Goal: Task Accomplishment & Management: Complete application form

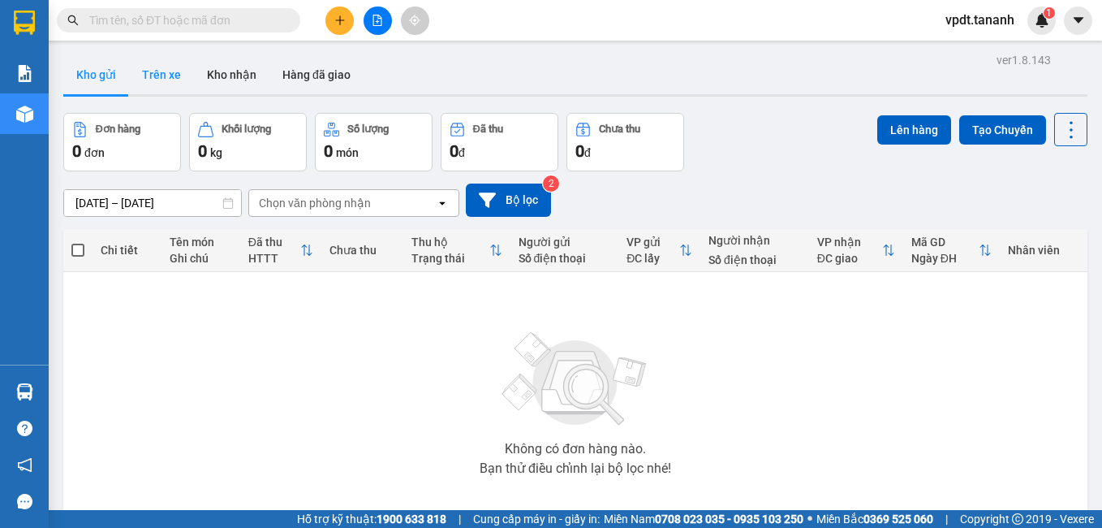
click at [156, 68] on button "Trên xe" at bounding box center [161, 74] width 65 height 39
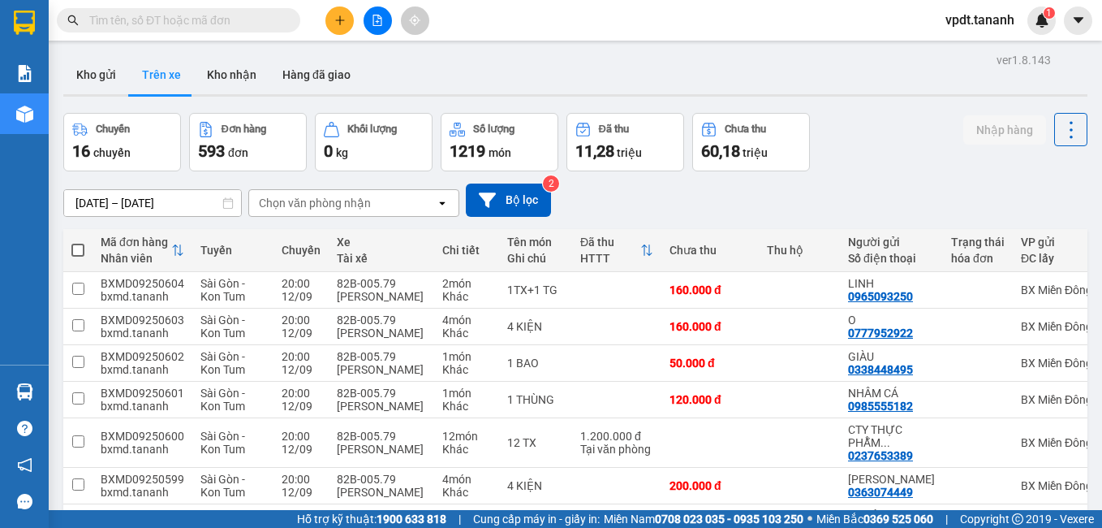
click at [317, 193] on div "Chọn văn phòng nhận" at bounding box center [342, 203] width 187 height 26
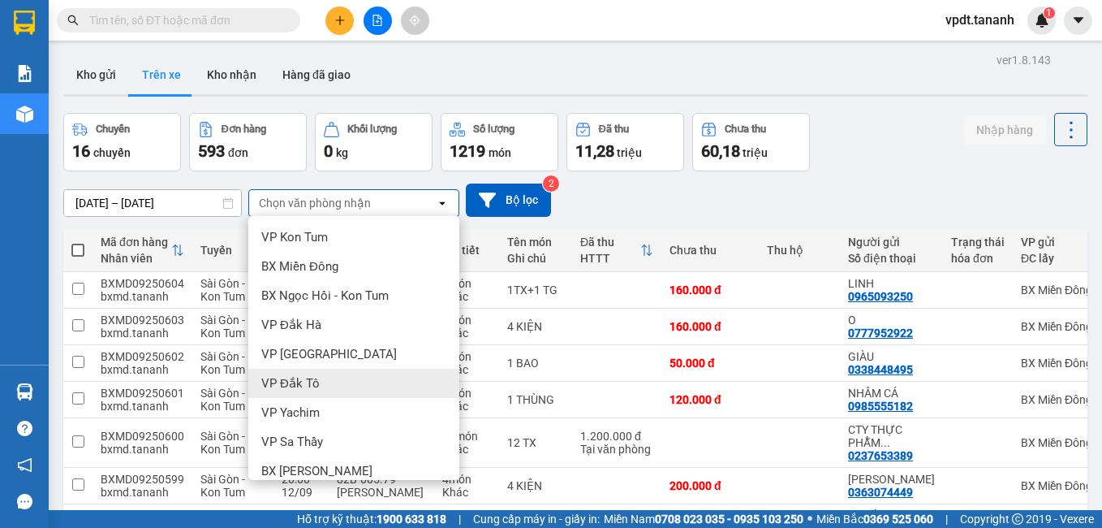
click at [348, 389] on div "VP Đắk Tô" at bounding box center [353, 382] width 211 height 29
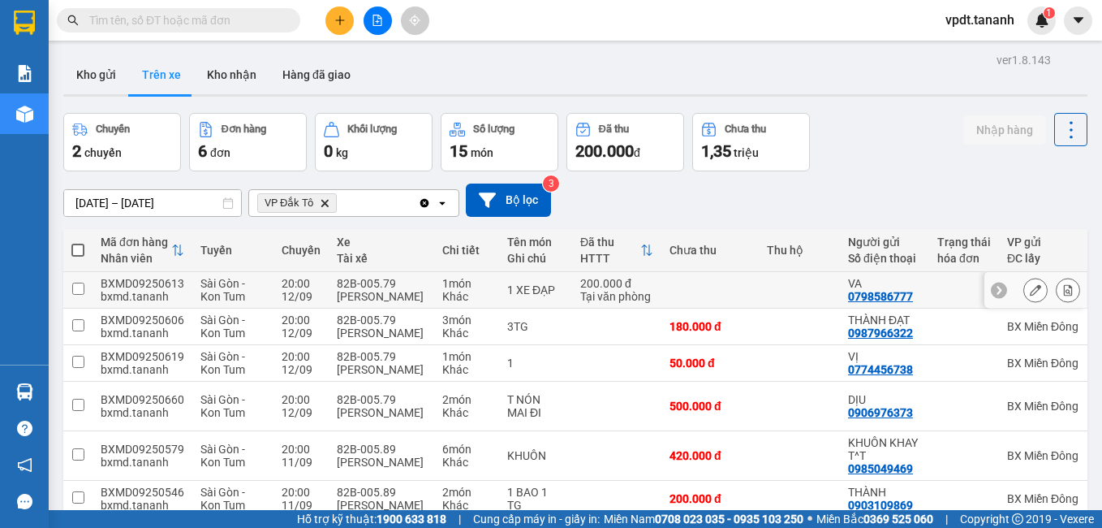
click at [75, 295] on input "checkbox" at bounding box center [78, 288] width 12 height 12
checkbox input "true"
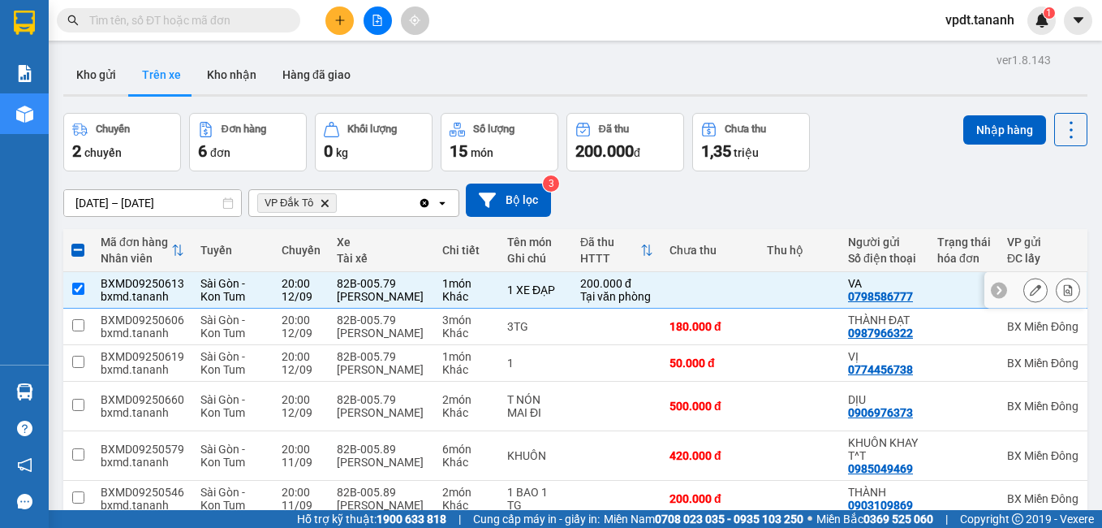
scroll to position [81, 0]
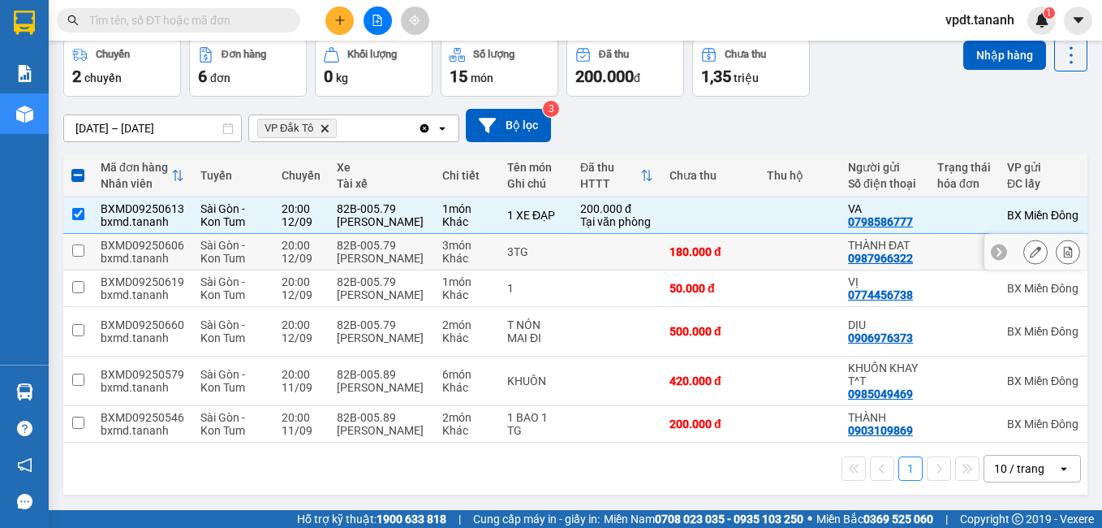
click at [78, 256] on input "checkbox" at bounding box center [78, 250] width 12 height 12
checkbox input "true"
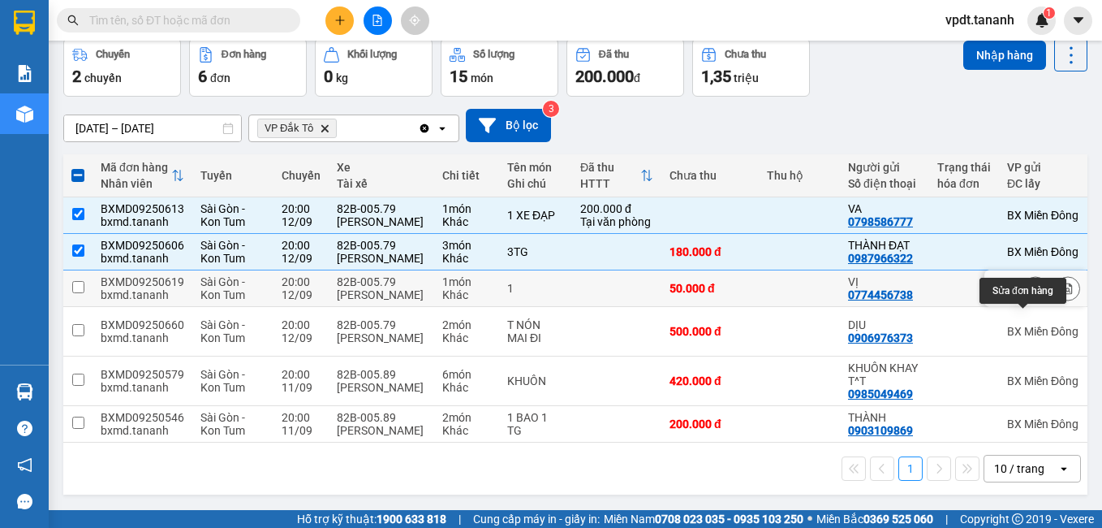
click at [1030, 294] on icon at bounding box center [1035, 287] width 11 height 11
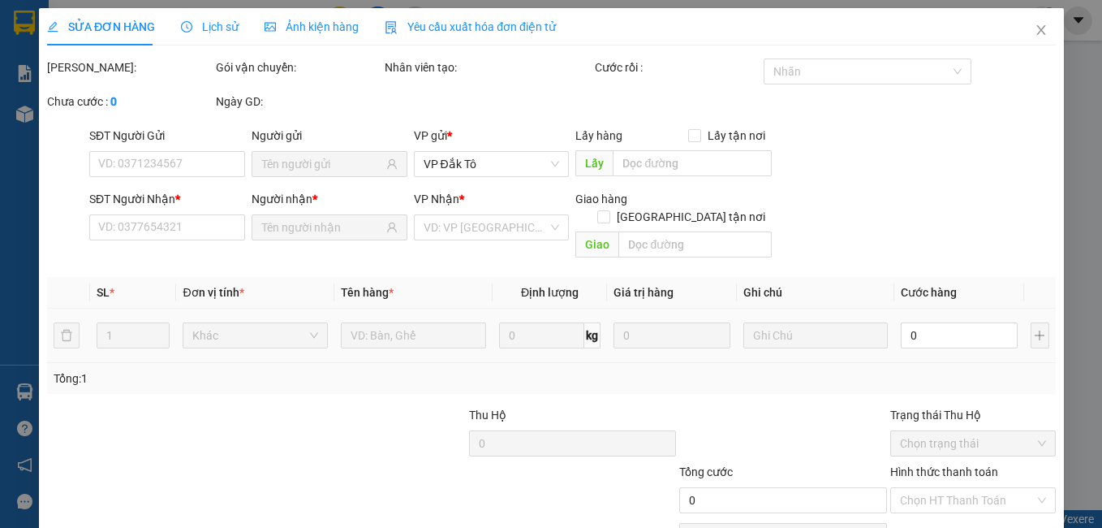
type input "0774456738"
type input "VỊ"
type input "0985550317"
type input "HẢI"
type input "50.000"
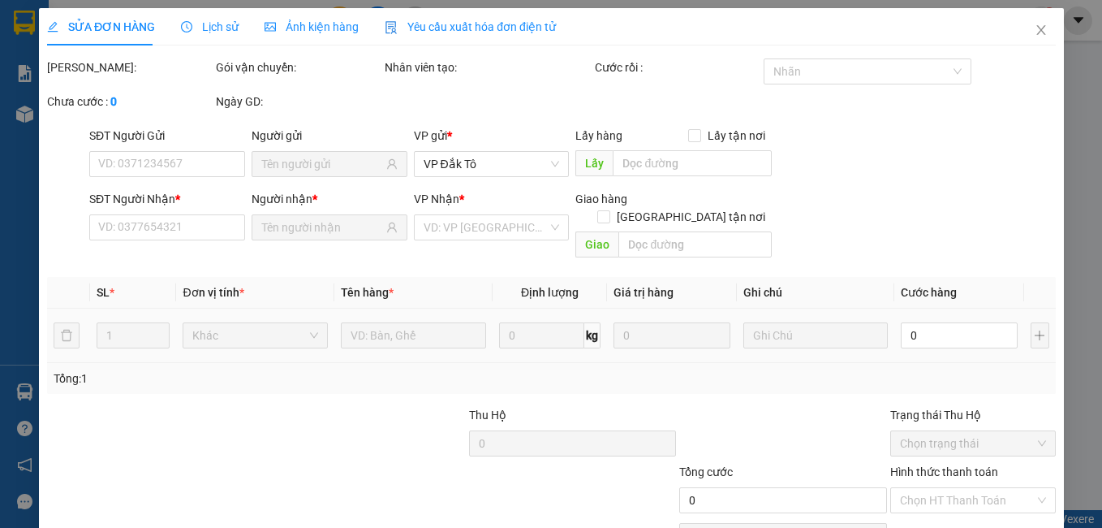
type input "50.000"
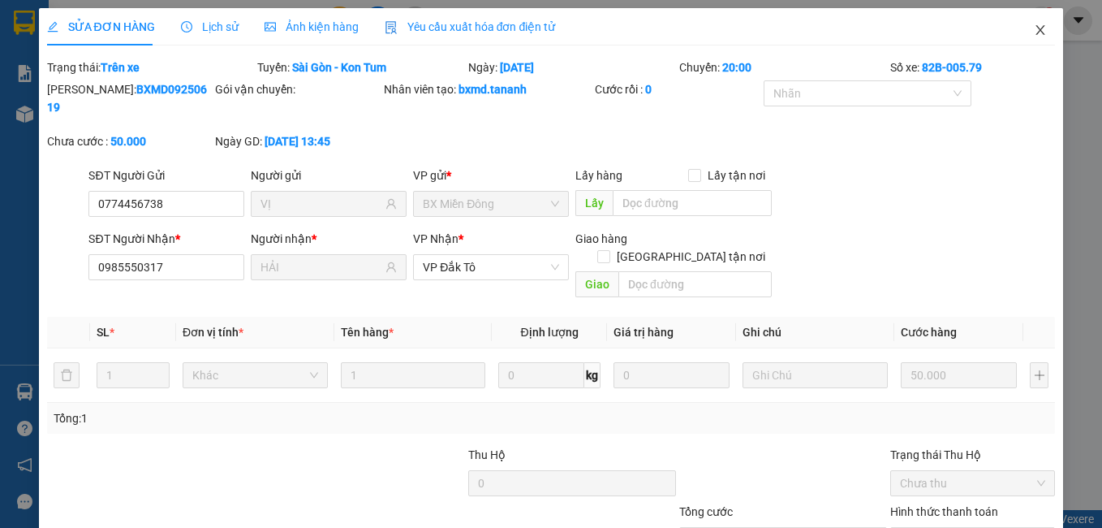
click at [1036, 33] on icon "close" at bounding box center [1040, 30] width 9 height 10
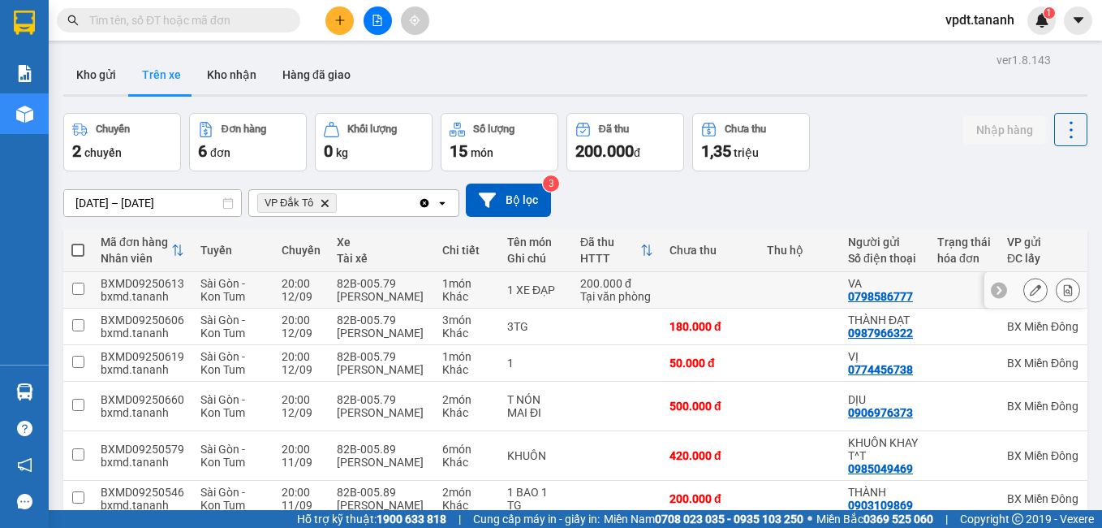
click at [84, 293] on input "checkbox" at bounding box center [78, 288] width 12 height 12
checkbox input "true"
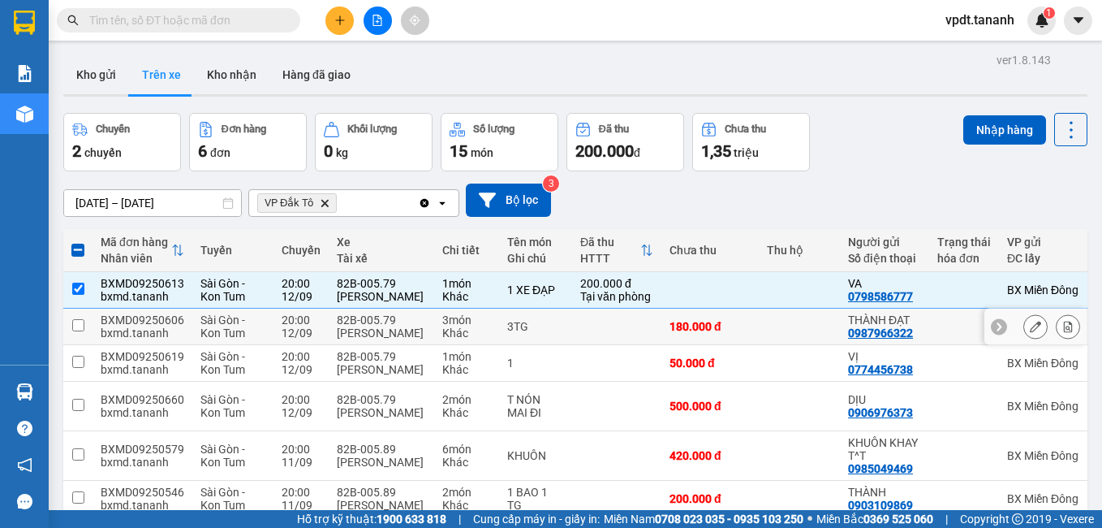
click at [85, 345] on td at bounding box center [77, 326] width 29 height 37
checkbox input "true"
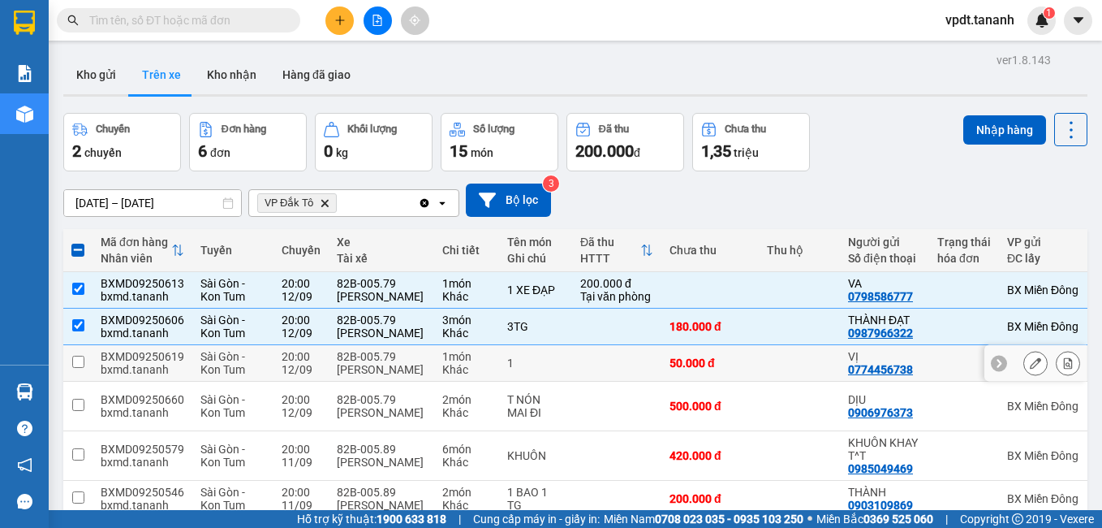
click at [82, 368] on input "checkbox" at bounding box center [78, 361] width 12 height 12
checkbox input "true"
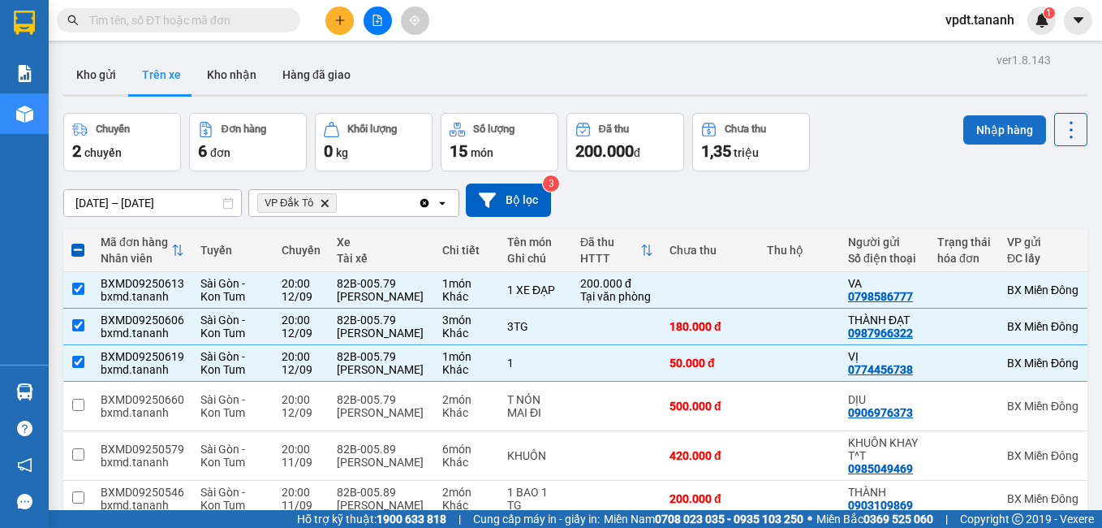
click at [996, 127] on button "Nhập hàng" at bounding box center [1004, 129] width 83 height 29
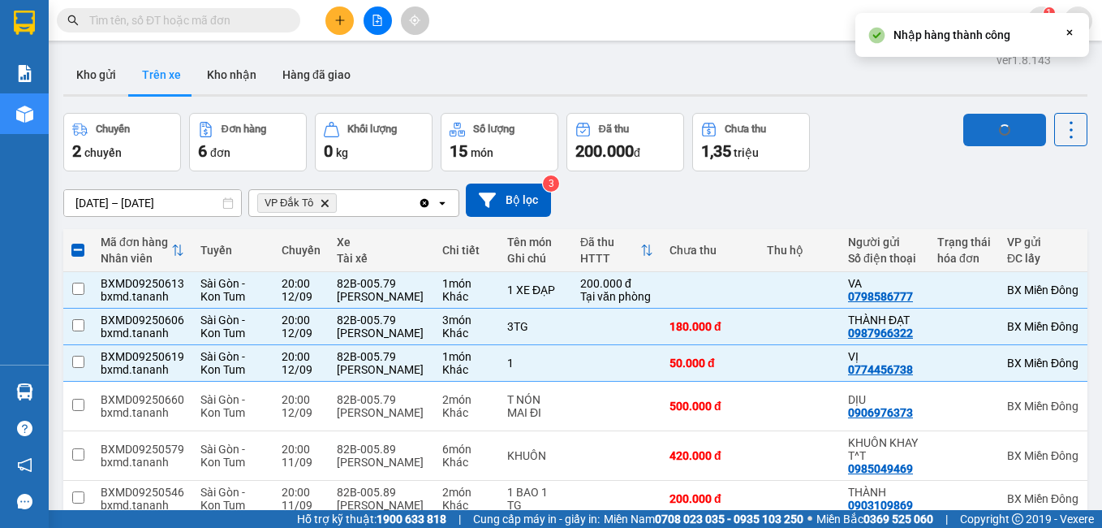
checkbox input "false"
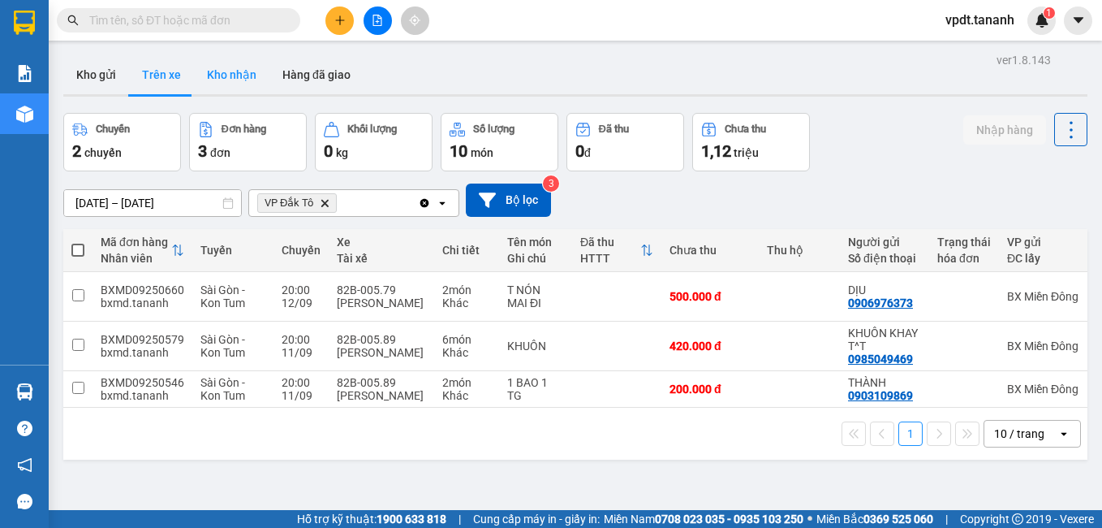
click at [218, 80] on button "Kho nhận" at bounding box center [231, 74] width 75 height 39
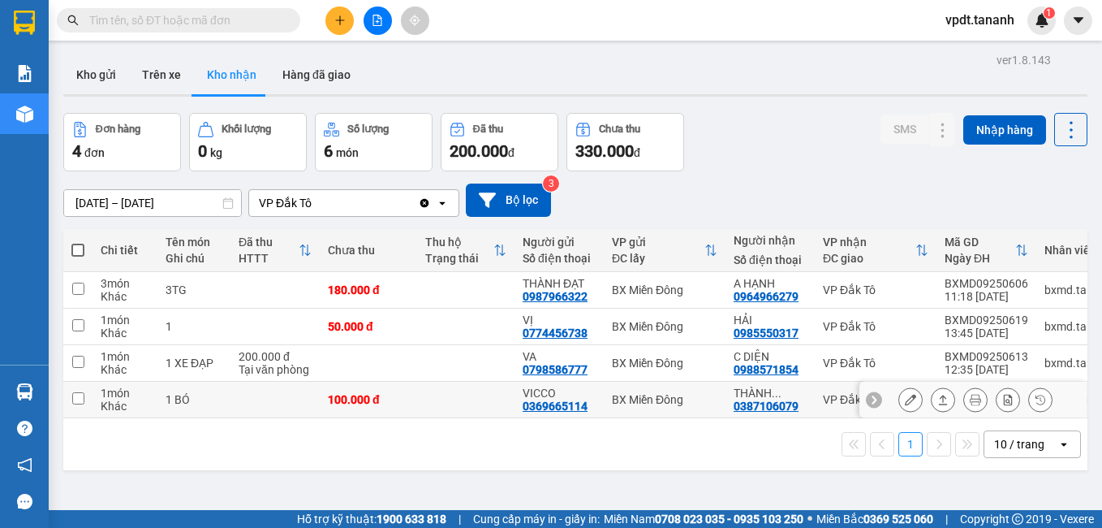
click at [905, 401] on icon at bounding box center [910, 399] width 11 height 11
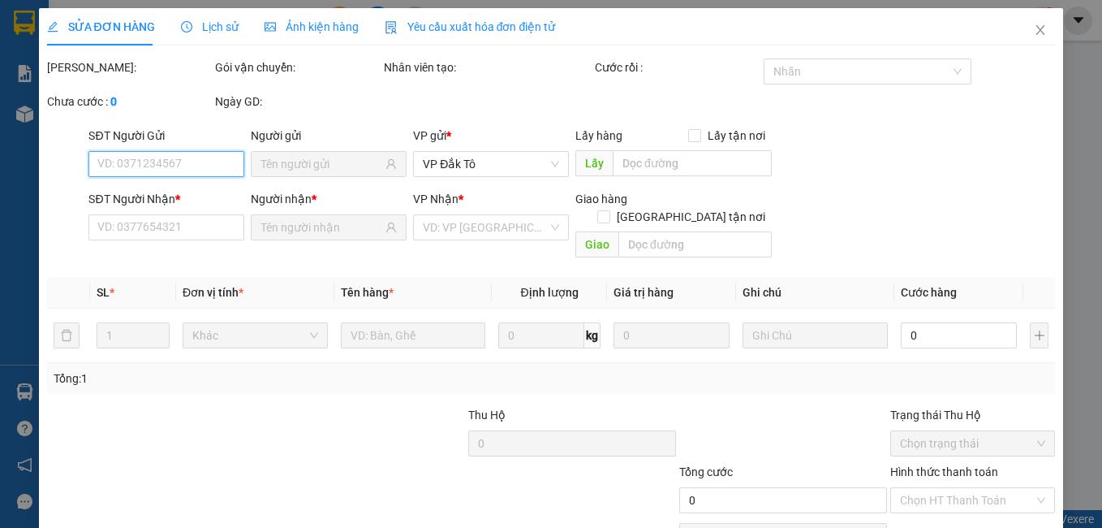
type input "0369665114"
type input "VICCO"
type input "0387106079"
type input "THÀNH TRUNG"
type input "100.000"
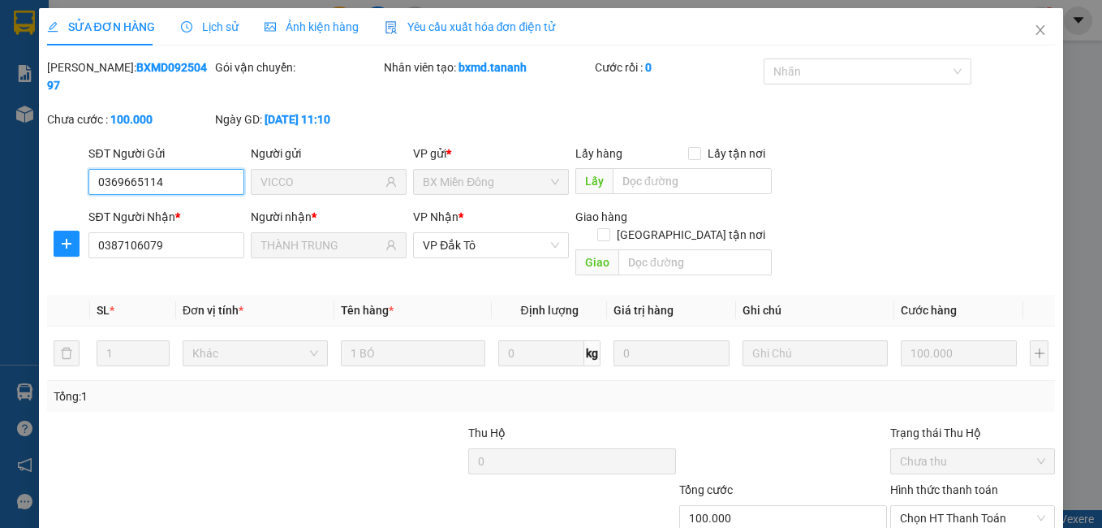
scroll to position [76, 0]
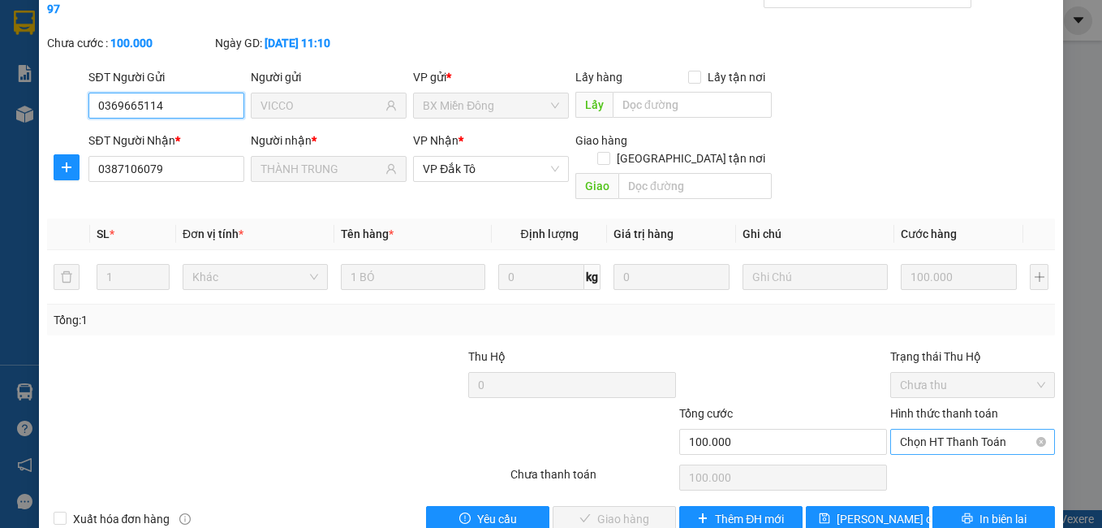
click at [984, 429] on span "Chọn HT Thanh Toán" at bounding box center [973, 441] width 146 height 24
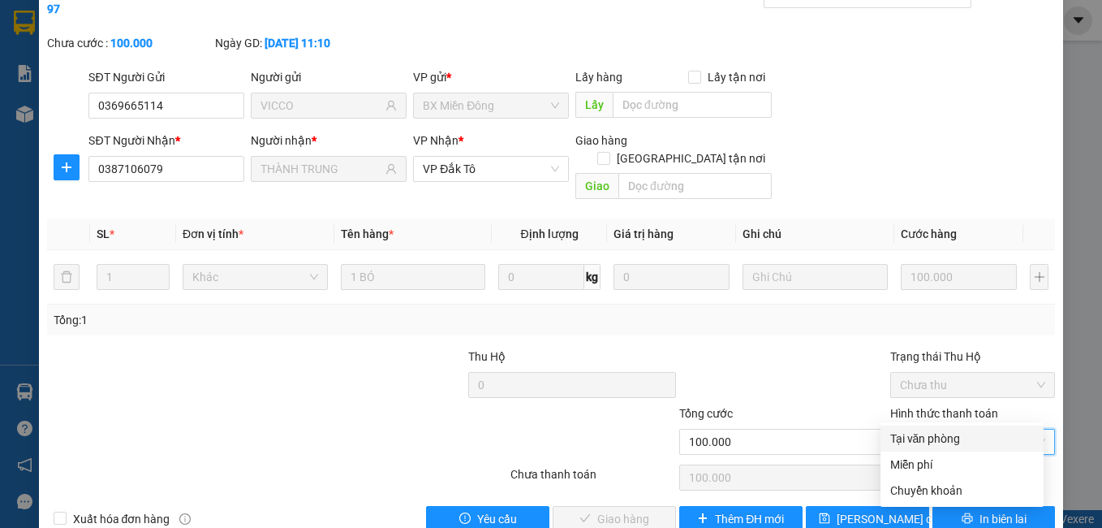
click at [942, 444] on div "Tại văn phòng" at bounding box center [962, 438] width 144 height 18
type input "0"
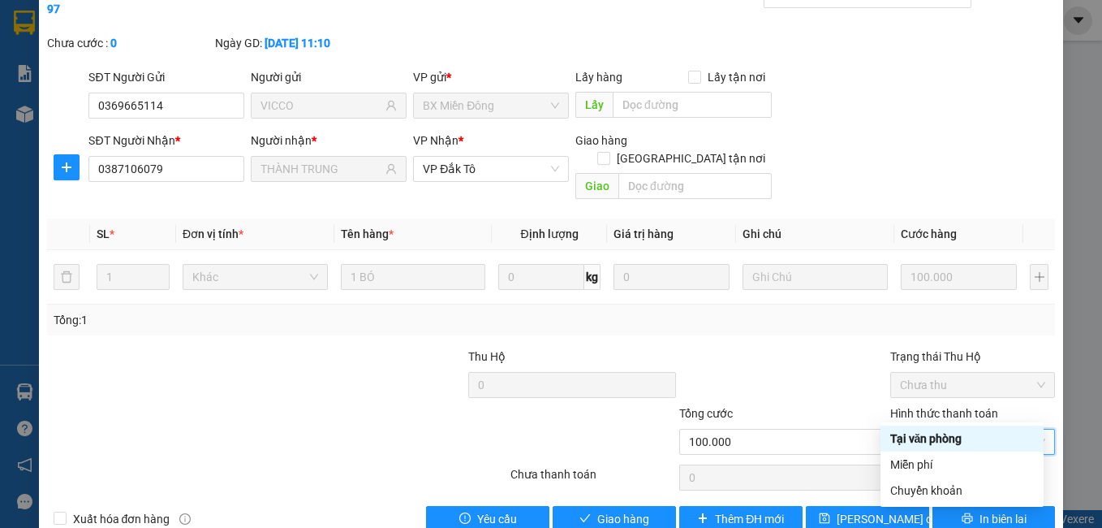
click at [946, 441] on div "Tại văn phòng" at bounding box center [962, 438] width 144 height 18
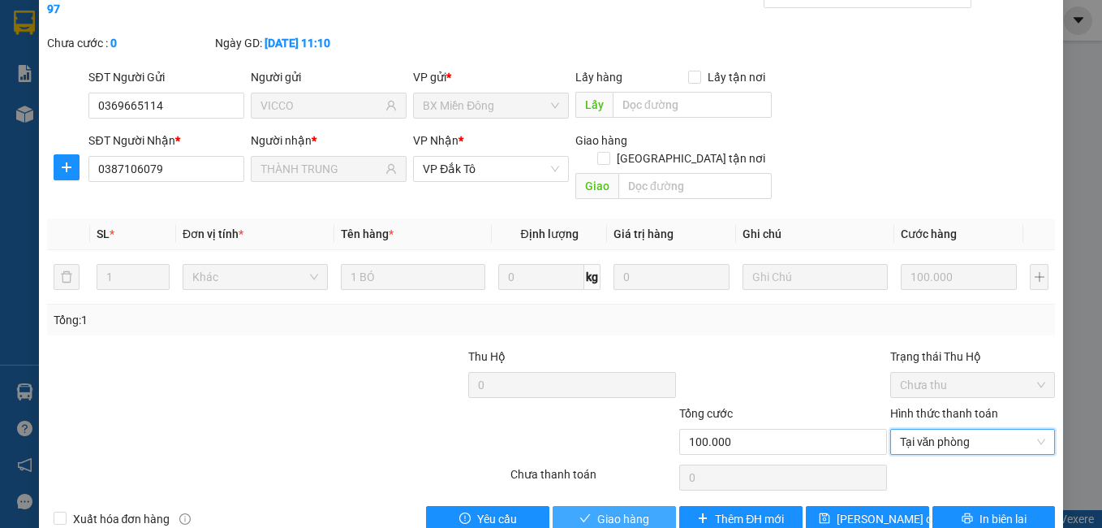
click at [598, 510] on span "Giao hàng" at bounding box center [623, 519] width 52 height 18
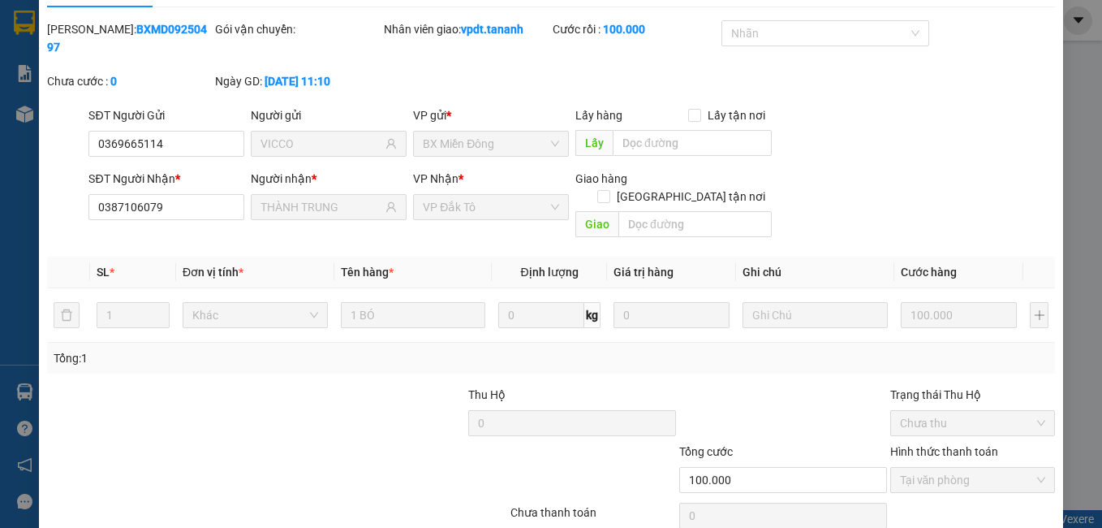
scroll to position [0, 0]
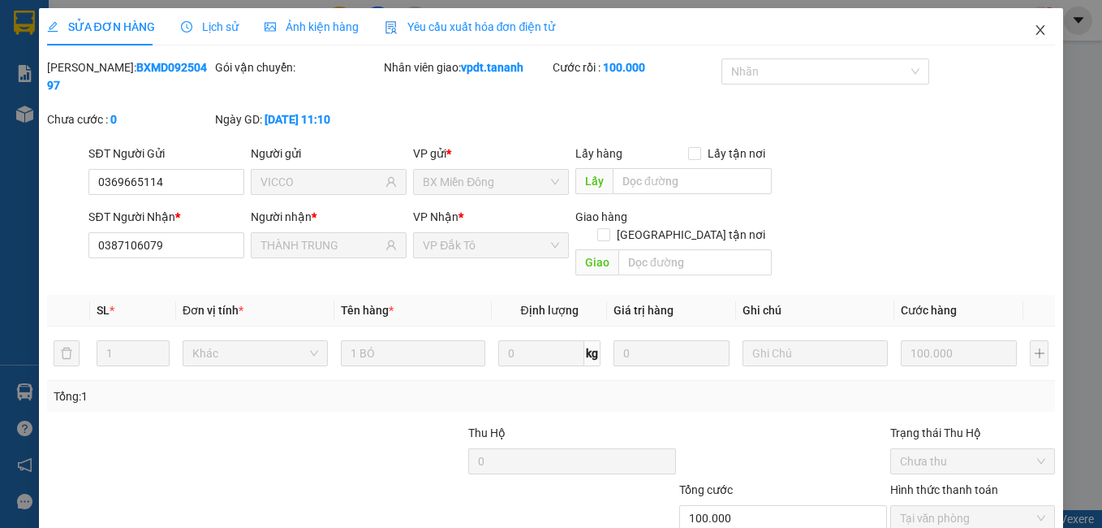
click at [1038, 24] on span "Close" at bounding box center [1040, 30] width 45 height 45
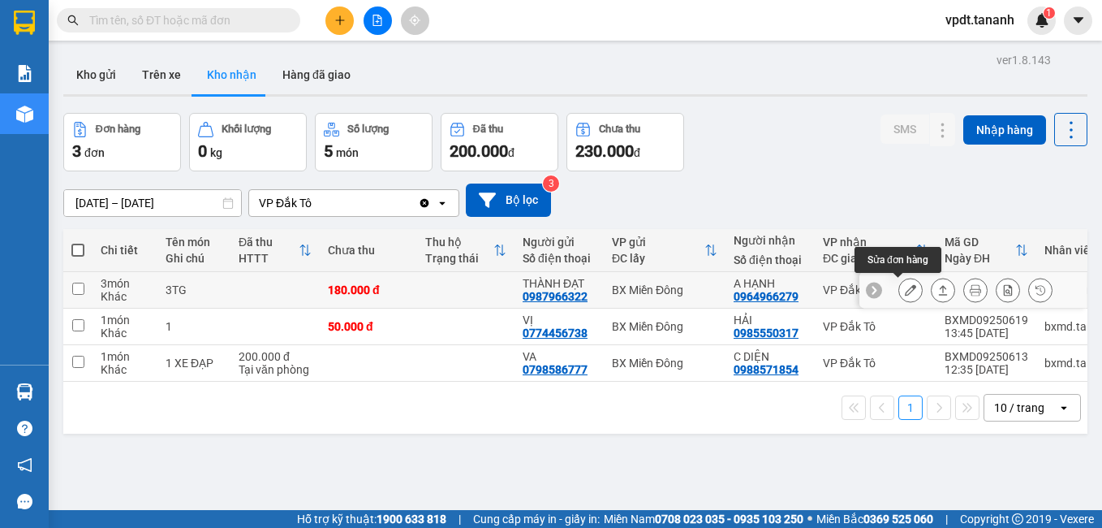
click at [905, 290] on icon at bounding box center [910, 289] width 11 height 11
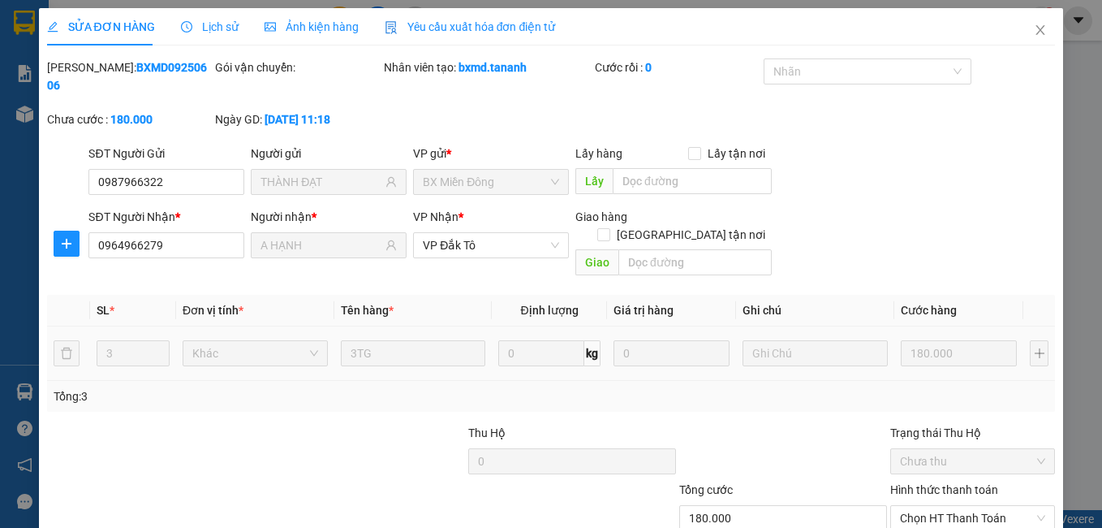
type input "0987966322"
type input "THÀNH ĐẠT"
type input "0964966279"
type input "A HẠNH"
type input "180.000"
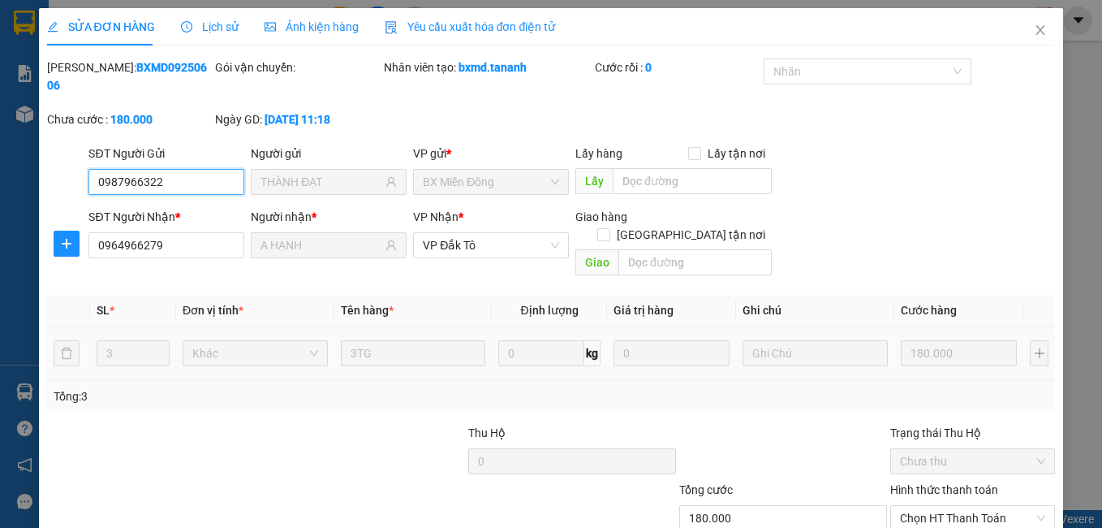
scroll to position [76, 0]
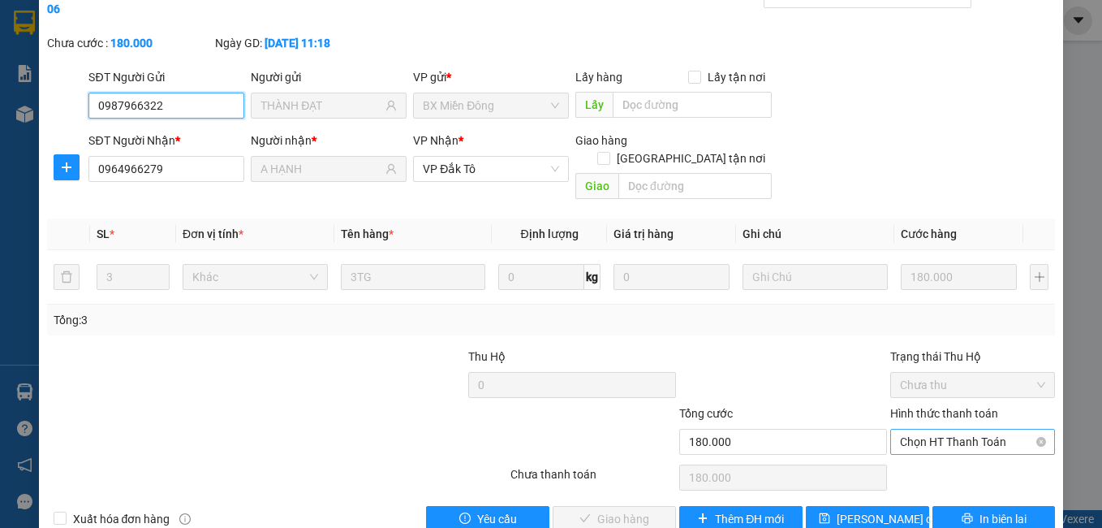
click at [952, 429] on span "Chọn HT Thanh Toán" at bounding box center [973, 441] width 146 height 24
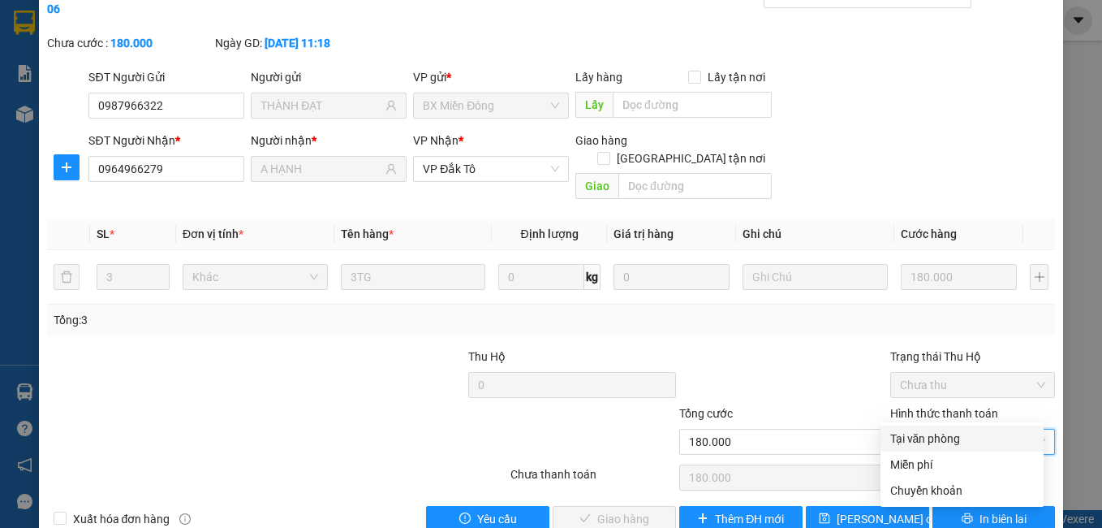
drag, startPoint x: 958, startPoint y: 435, endPoint x: 945, endPoint y: 440, distance: 13.9
click at [958, 436] on div "Tại văn phòng" at bounding box center [962, 438] width 144 height 18
type input "0"
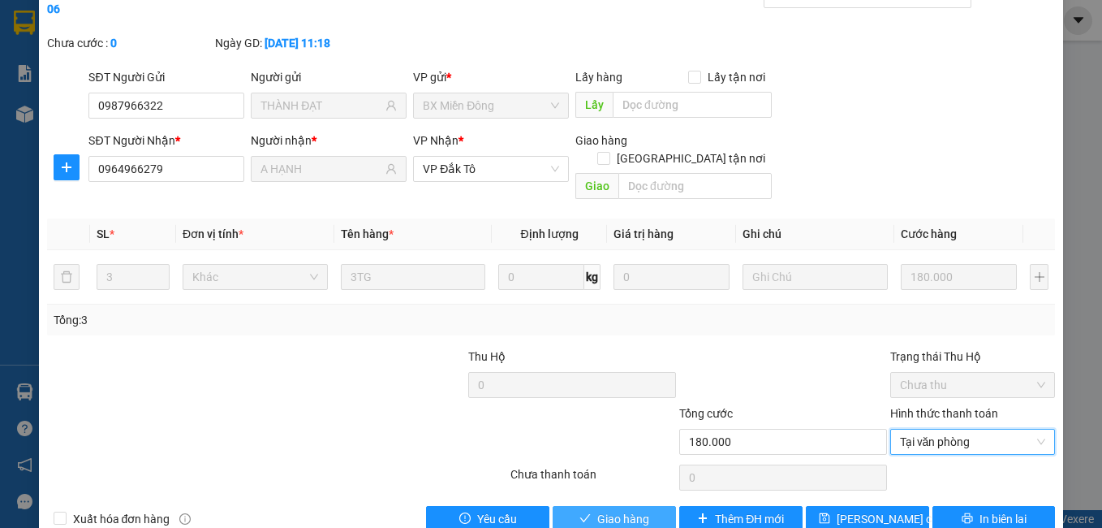
click at [607, 510] on span "Giao hàng" at bounding box center [623, 519] width 52 height 18
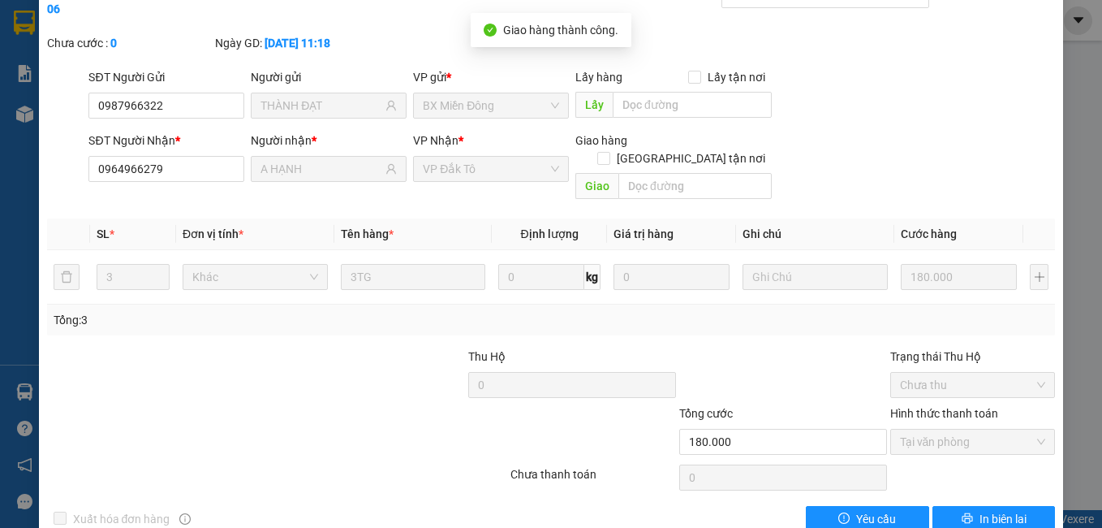
scroll to position [0, 0]
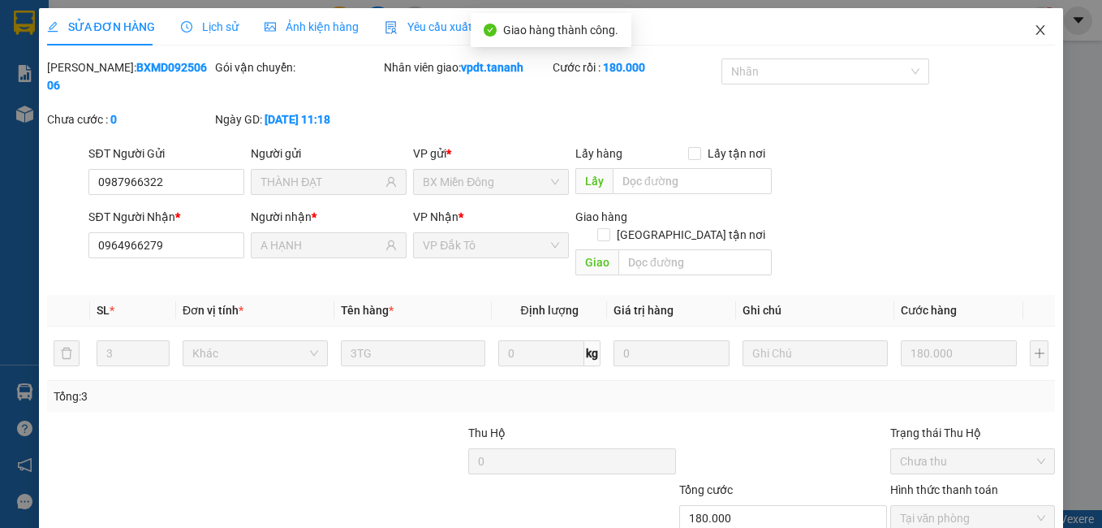
click at [1034, 31] on icon "close" at bounding box center [1040, 30] width 13 height 13
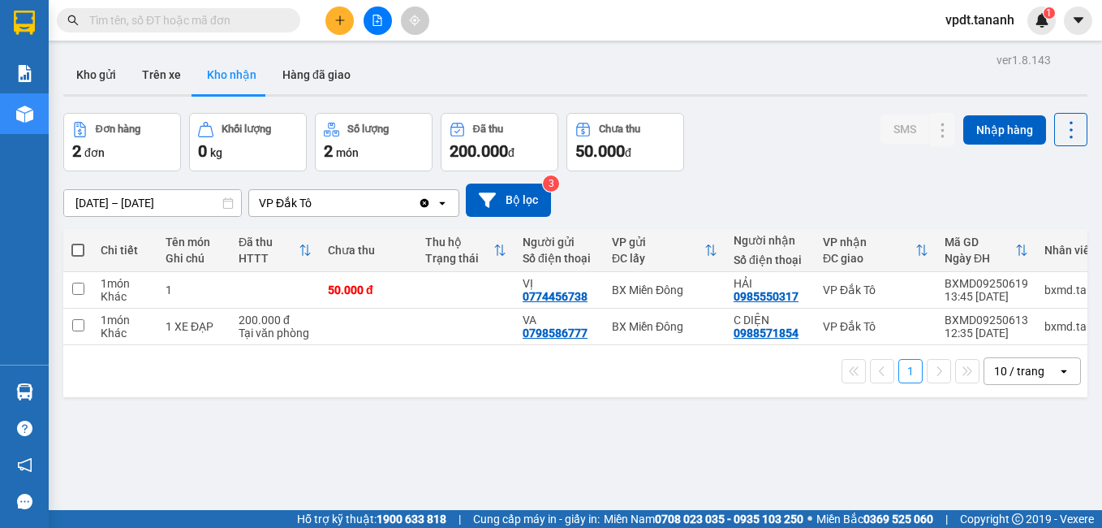
click at [314, 421] on div "ver 1.8.143 Kho gửi Trên xe Kho nhận Hàng đã giao Đơn hàng 2 đơn Khối lượng 0 k…" at bounding box center [575, 313] width 1037 height 528
click at [78, 325] on input "checkbox" at bounding box center [78, 325] width 12 height 12
checkbox input "true"
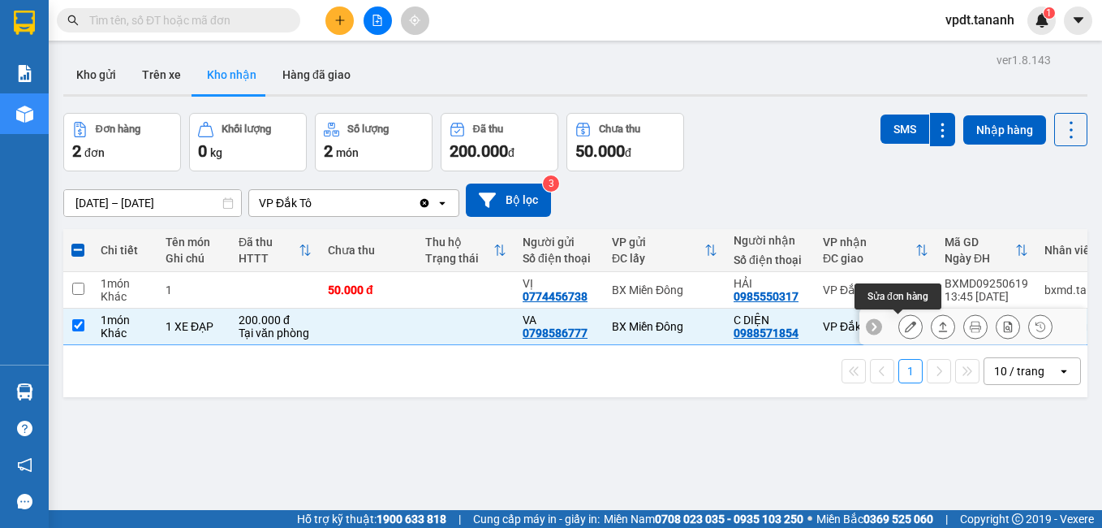
click at [905, 330] on icon at bounding box center [910, 326] width 11 height 11
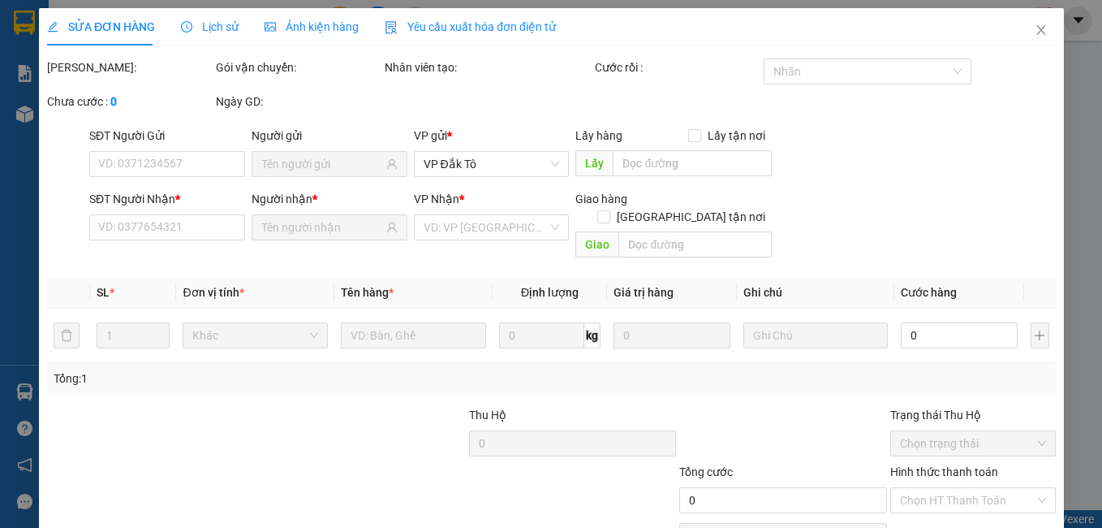
type input "0798586777"
type input "VA"
type input "0988571854"
type input "C DIỆN"
type input "200.000"
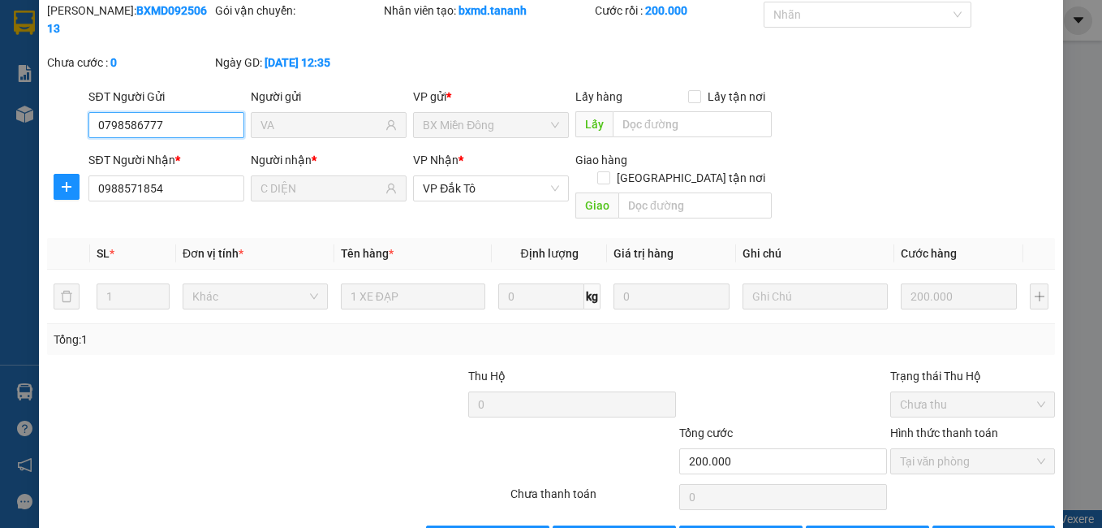
scroll to position [76, 0]
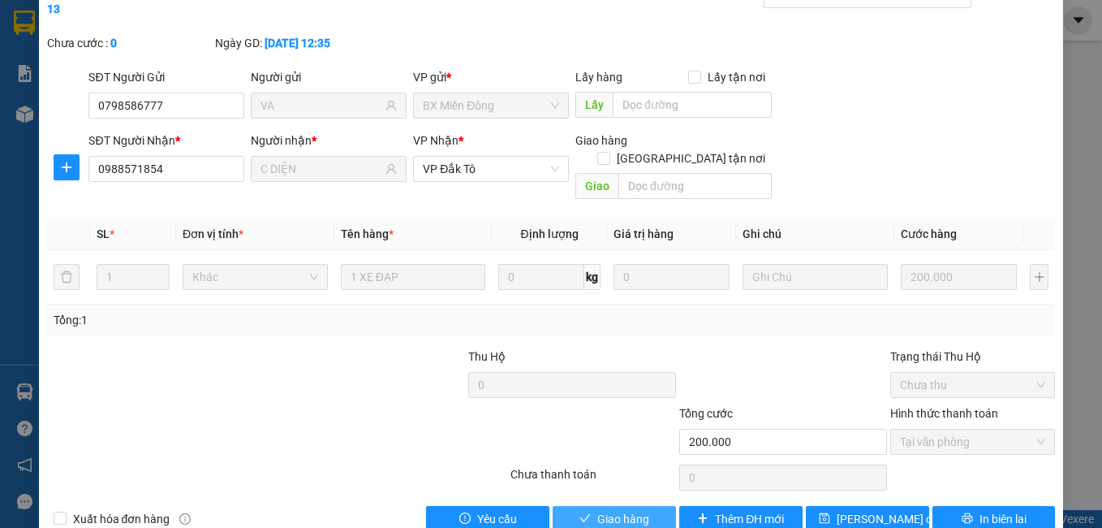
click at [597, 510] on span "Giao hàng" at bounding box center [623, 519] width 52 height 18
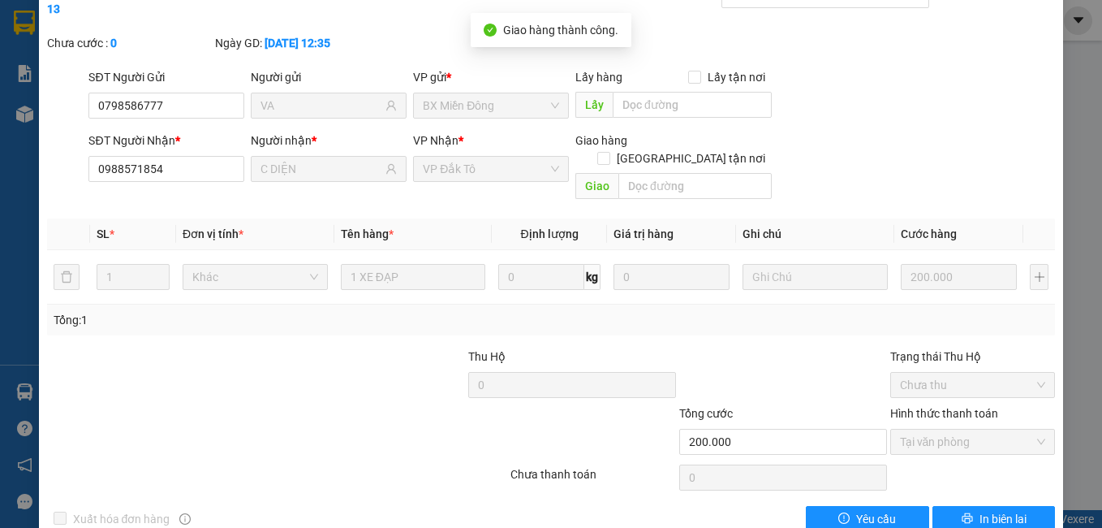
scroll to position [0, 0]
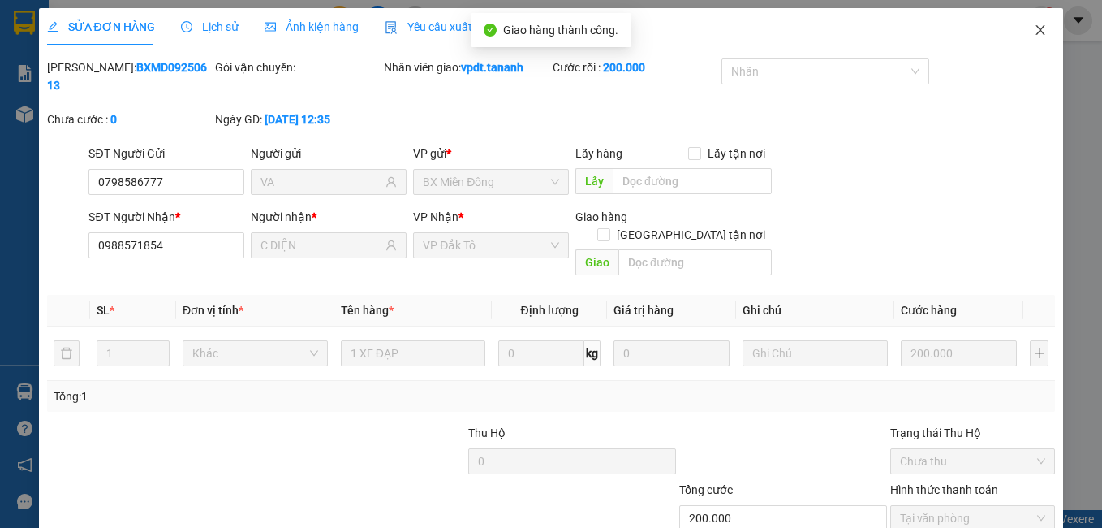
click at [1028, 39] on span "Close" at bounding box center [1040, 30] width 45 height 45
